Goal: Contribute content

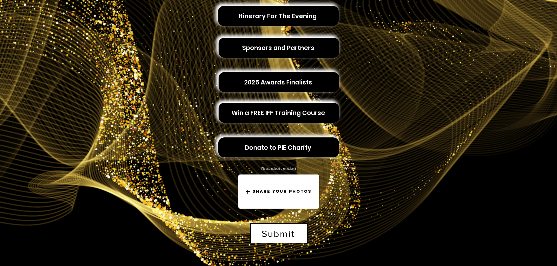
scroll to position [184, 0]
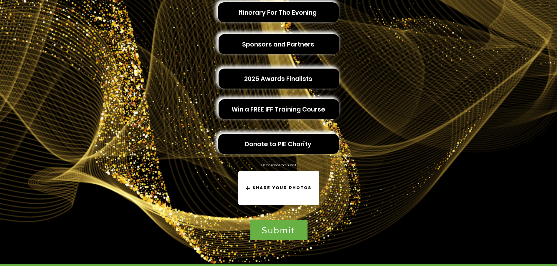
click at [255, 180] on div "Share your photos" at bounding box center [278, 188] width 81 height 34
type input "**********"
click at [280, 229] on span "Submit" at bounding box center [278, 230] width 33 height 10
click at [540, 151] on img "main content" at bounding box center [278, 64] width 557 height 400
click at [545, 70] on img "main content" at bounding box center [278, 64] width 557 height 400
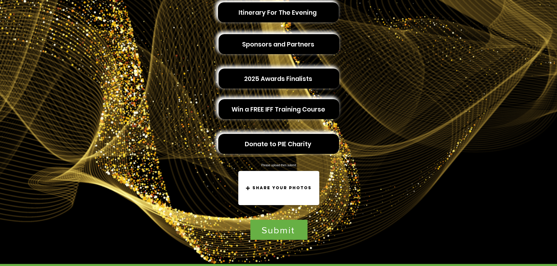
click at [541, 105] on img "main content" at bounding box center [278, 64] width 557 height 400
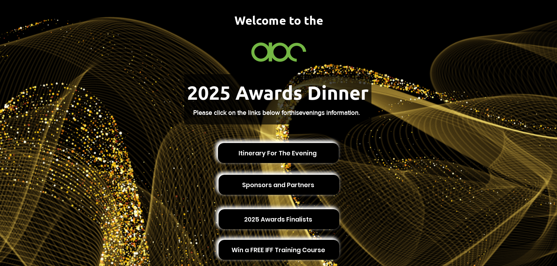
scroll to position [80, 0]
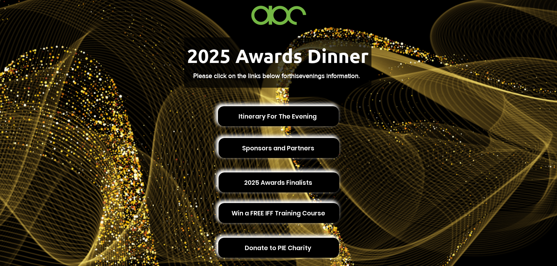
click at [542, 52] on img "main content" at bounding box center [278, 168] width 557 height 400
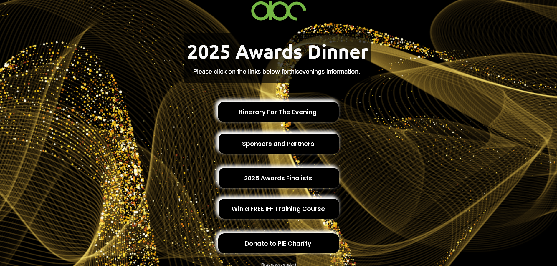
scroll to position [110, 0]
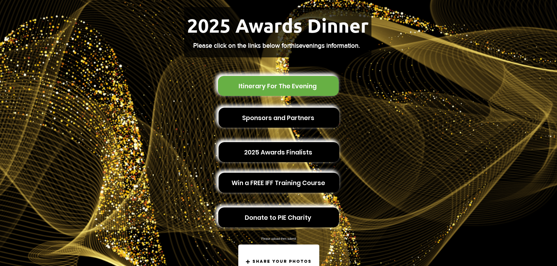
click at [308, 76] on span "Itinerary For The Evening" at bounding box center [278, 86] width 121 height 20
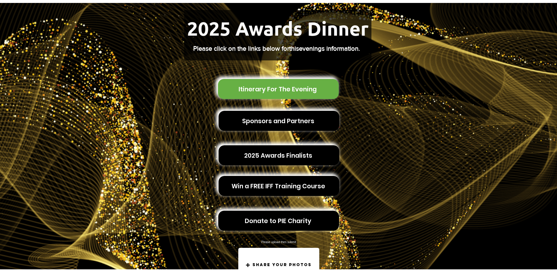
scroll to position [0, 0]
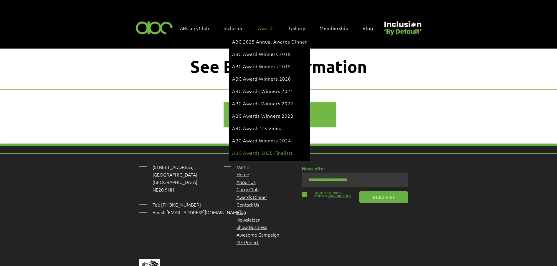
click at [264, 150] on span "ABC Awards 2025 Finalists" at bounding box center [262, 153] width 61 height 6
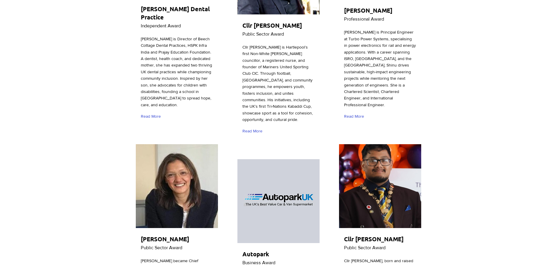
scroll to position [626, 0]
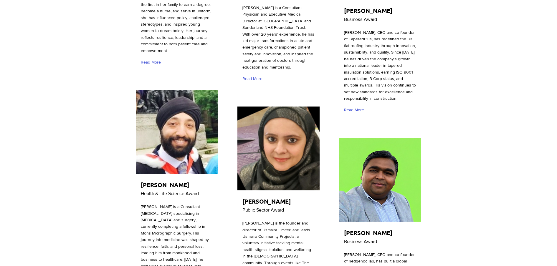
scroll to position [1584, 0]
